Goal: Information Seeking & Learning: Learn about a topic

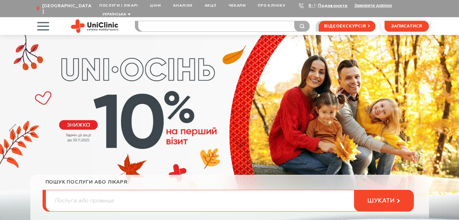
click at [159, 21] on input "search" at bounding box center [223, 26] width 171 height 10
type input "грижа"
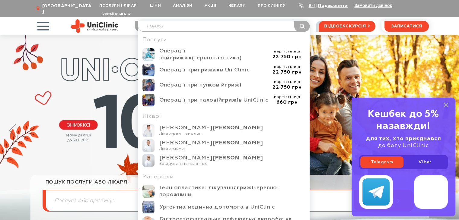
click at [294, 21] on button "submit" at bounding box center [301, 26] width 15 height 11
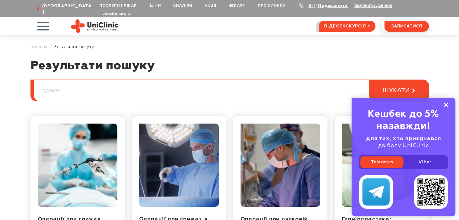
click at [446, 104] on rect at bounding box center [446, 105] width 5 height 5
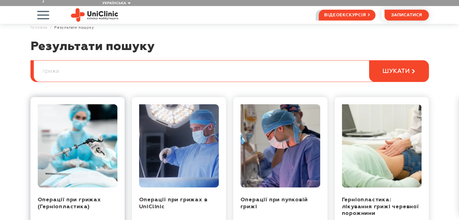
scroll to position [30, 0]
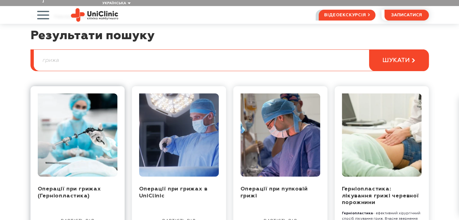
click at [75, 130] on img at bounding box center [78, 135] width 80 height 83
click at [65, 145] on img at bounding box center [78, 135] width 80 height 83
click at [80, 123] on img at bounding box center [78, 135] width 80 height 83
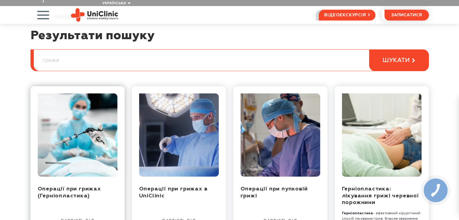
scroll to position [60, 0]
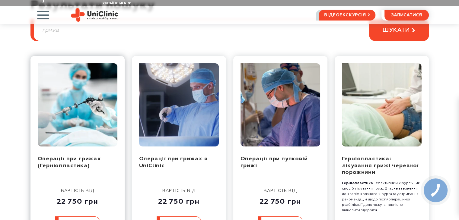
click at [78, 107] on img at bounding box center [78, 104] width 80 height 83
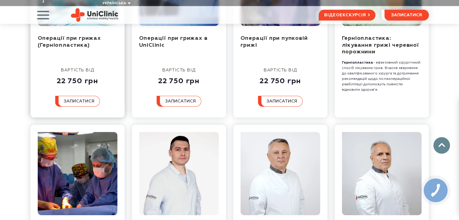
scroll to position [159, 0]
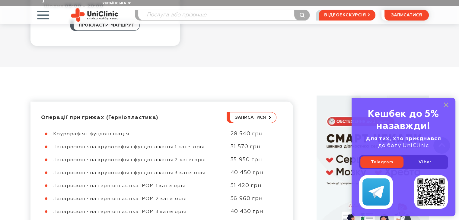
scroll to position [302, 0]
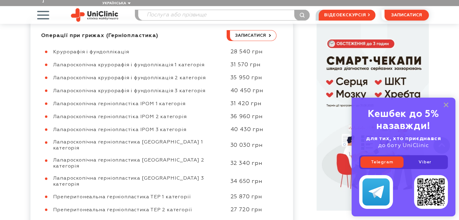
drag, startPoint x: 53, startPoint y: 44, endPoint x: 266, endPoint y: 46, distance: 212.8
click at [266, 49] on div "Крурорафія і фундоплікація 28 540 грн" at bounding box center [158, 52] width 235 height 7
copy div "Крурорафія і фундоплікація 28 540 грн"
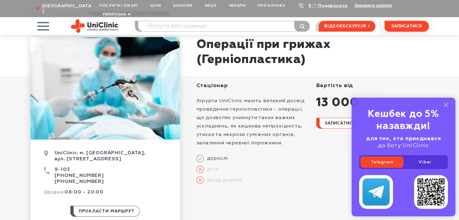
scroll to position [0, 0]
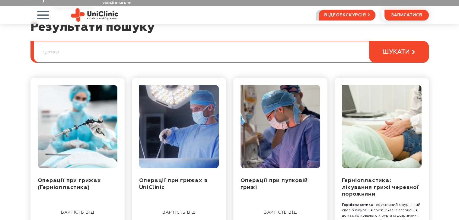
click at [134, 31] on h1 "Результати пошуку" at bounding box center [229, 30] width 398 height 21
drag, startPoint x: 114, startPoint y: 45, endPoint x: 79, endPoint y: 45, distance: 34.1
click at [93, 45] on input "грижа" at bounding box center [231, 51] width 395 height 21
drag, startPoint x: 71, startPoint y: 45, endPoint x: 22, endPoint y: 47, distance: 49.6
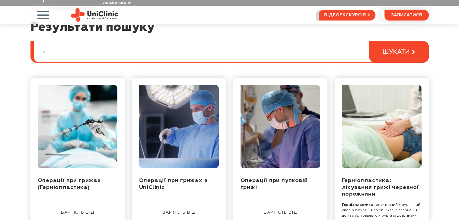
type input "ї"
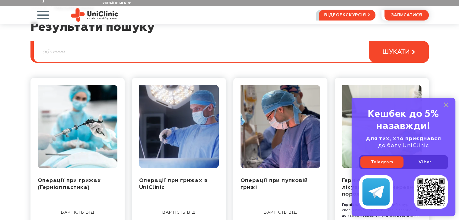
type input "обличчя"
click at [369, 41] on button "шукати" at bounding box center [399, 52] width 60 height 22
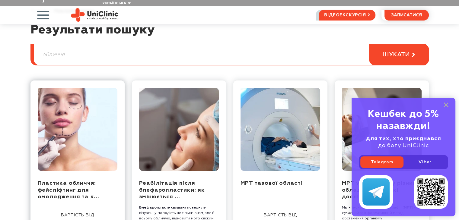
scroll to position [60, 0]
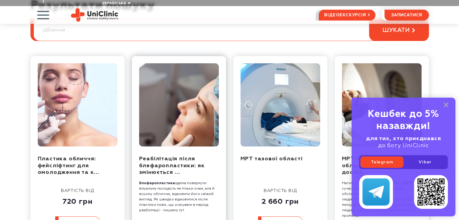
drag, startPoint x: 83, startPoint y: 104, endPoint x: 184, endPoint y: 101, distance: 101.5
click at [83, 104] on img at bounding box center [78, 104] width 80 height 83
click at [447, 106] on rect at bounding box center [446, 105] width 5 height 5
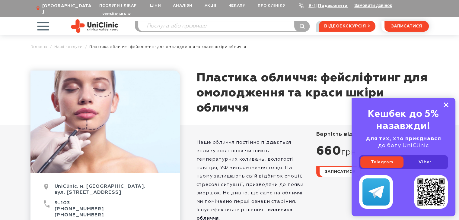
click at [447, 104] on rect at bounding box center [446, 105] width 5 height 5
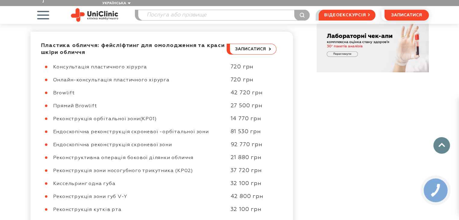
scroll to position [302, 0]
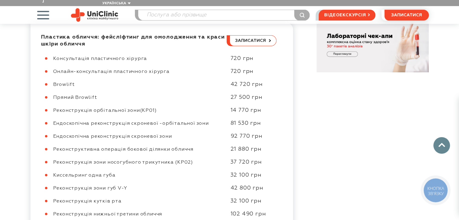
drag, startPoint x: 59, startPoint y: 73, endPoint x: 80, endPoint y: 75, distance: 20.9
click at [80, 82] on div "Browlift" at bounding box center [138, 85] width 171 height 6
drag, startPoint x: 65, startPoint y: 88, endPoint x: 91, endPoint y: 88, distance: 25.7
click at [91, 95] on span "Прямий Browlift" at bounding box center [75, 97] width 44 height 5
drag, startPoint x: 53, startPoint y: 154, endPoint x: 196, endPoint y: 153, distance: 143.1
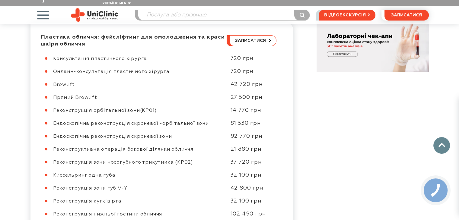
click at [196, 159] on div "Реконструкція зони носогубного трикутника (KP02) 37 720 грн" at bounding box center [158, 162] width 235 height 7
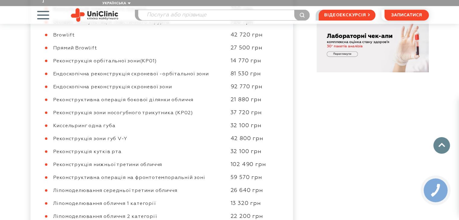
scroll to position [332, 0]
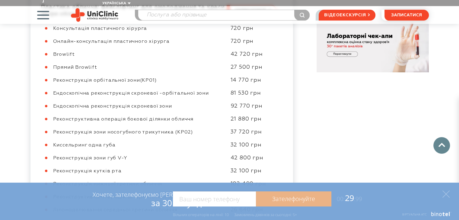
drag, startPoint x: 53, startPoint y: 121, endPoint x: 270, endPoint y: 122, distance: 217.7
click at [270, 129] on div "Реконструкція зони носогубного трикутника (KP02) 37 720 грн" at bounding box center [158, 132] width 235 height 7
copy div "Реконструкція зони носогубного трикутника (KP02) 37 720 грн"
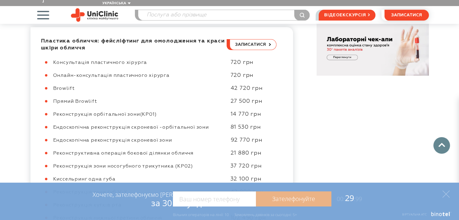
scroll to position [272, 0]
